Goal: Information Seeking & Learning: Learn about a topic

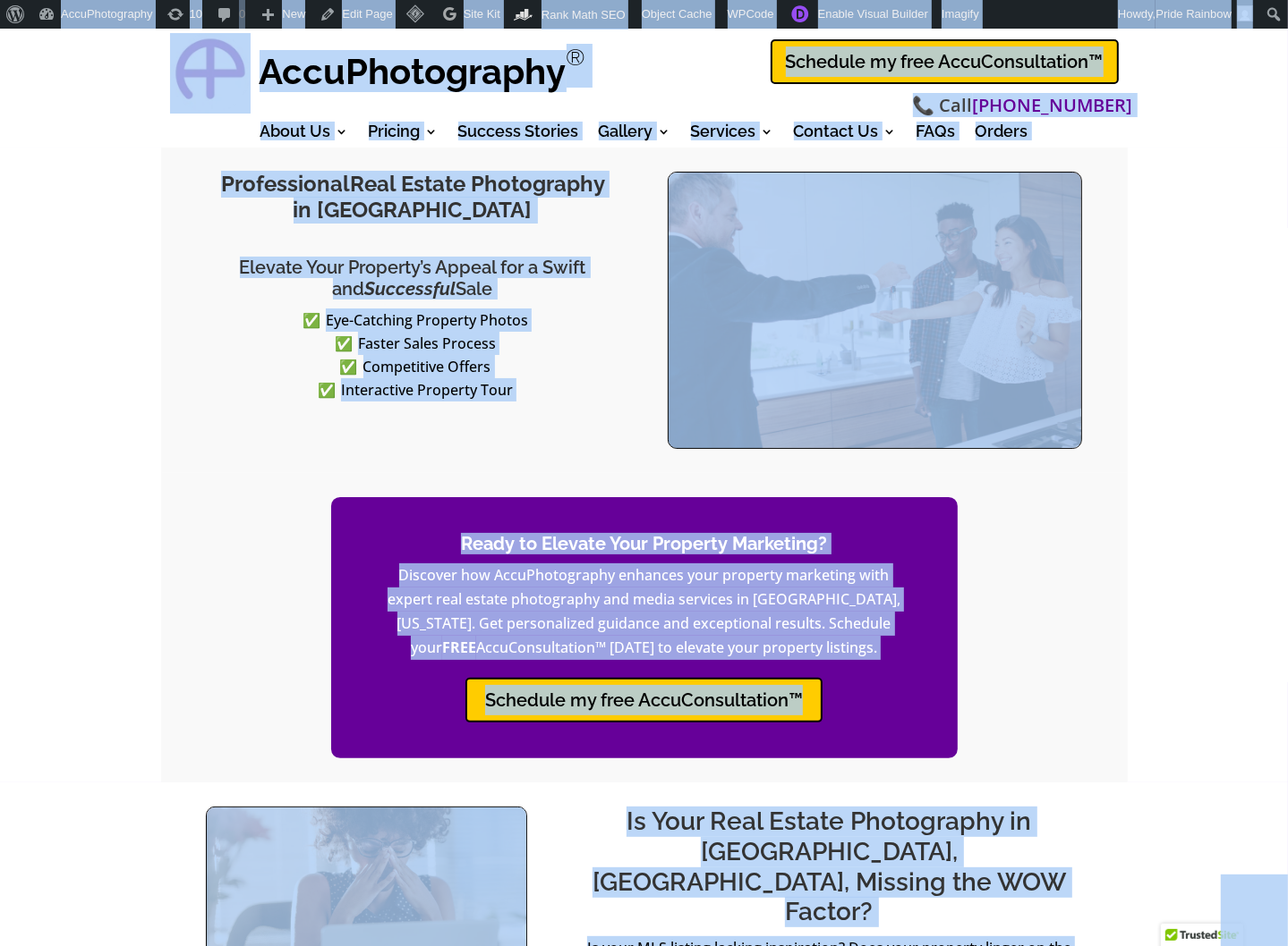
click at [116, 190] on div "Professional Real Estate Photography in [GEOGRAPHIC_DATA] Elevate Your Property…" at bounding box center [644, 465] width 1288 height 635
